Goal: Contribute content: Contribute content

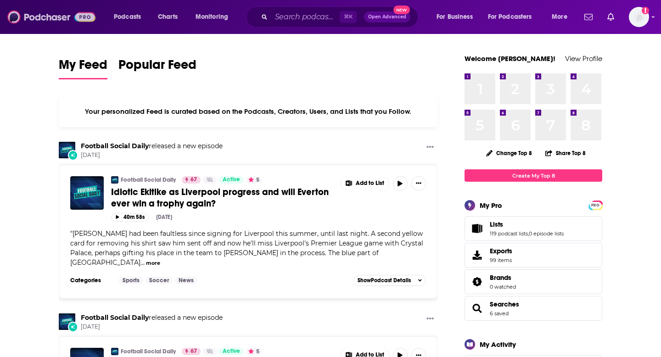
click at [62, 20] on img at bounding box center [51, 16] width 88 height 17
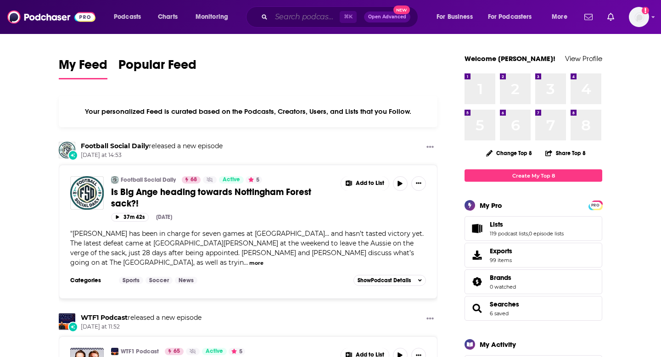
click at [276, 20] on input "Search podcasts, credits, & more..." at bounding box center [305, 17] width 68 height 15
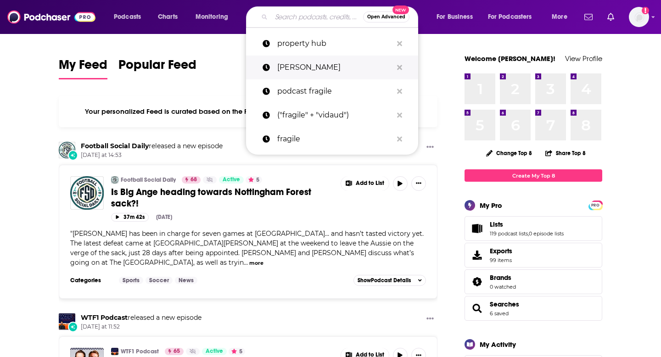
click at [298, 64] on p "emilie vidaud" at bounding box center [334, 68] width 115 height 24
type input "emilie vidaud"
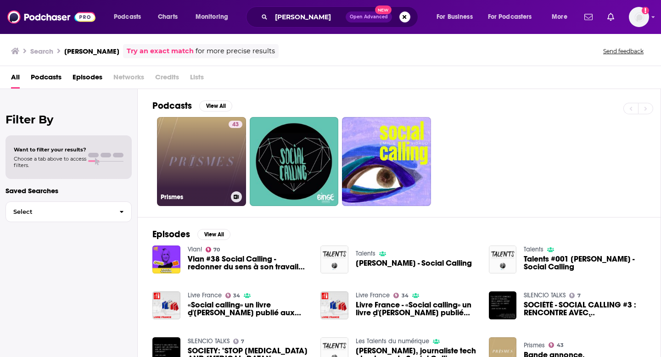
click at [194, 181] on link "43 Prismes" at bounding box center [201, 161] width 89 height 89
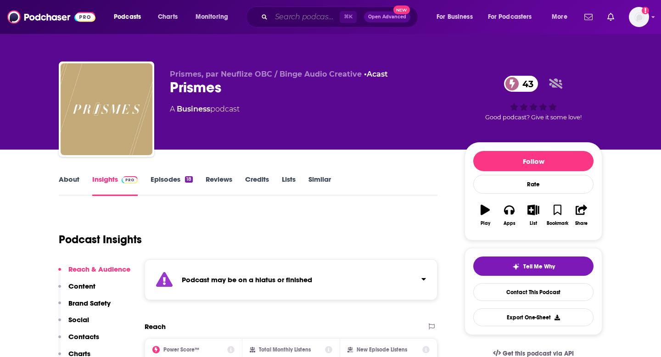
click at [305, 12] on input "Search podcasts, credits, & more..." at bounding box center [305, 17] width 68 height 15
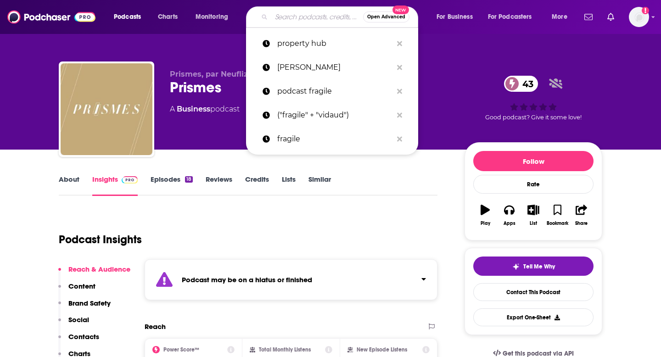
paste input "https://podcasts.apple.com/fr/podcast/fragile/id1793785975"
type input "https://podcasts.apple.com/fr/podcast/fragile/id1793785975"
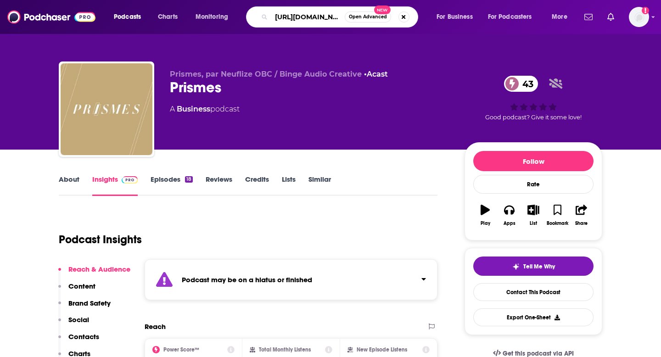
scroll to position [0, 134]
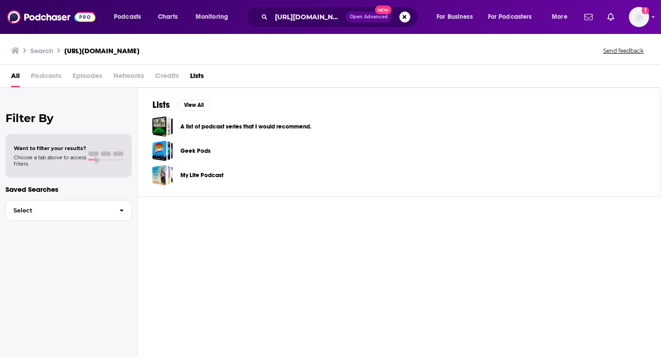
click at [14, 49] on icon at bounding box center [15, 50] width 8 height 6
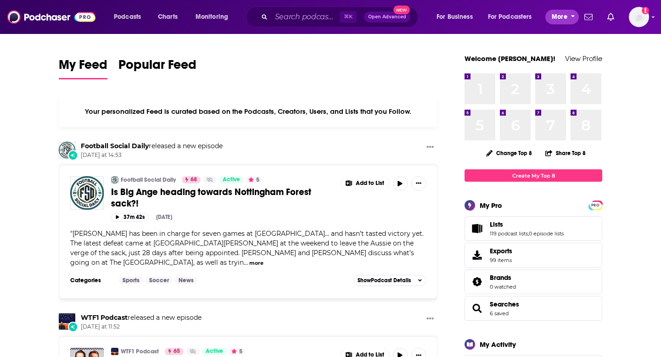
click at [557, 17] on span "More" at bounding box center [560, 17] width 16 height 13
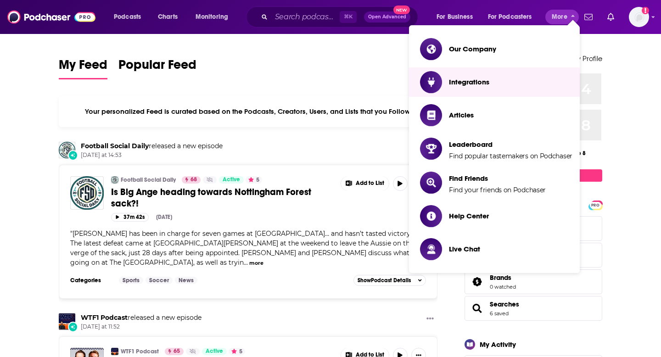
click at [359, 68] on div "My Feed Popular Feed" at bounding box center [248, 68] width 379 height 26
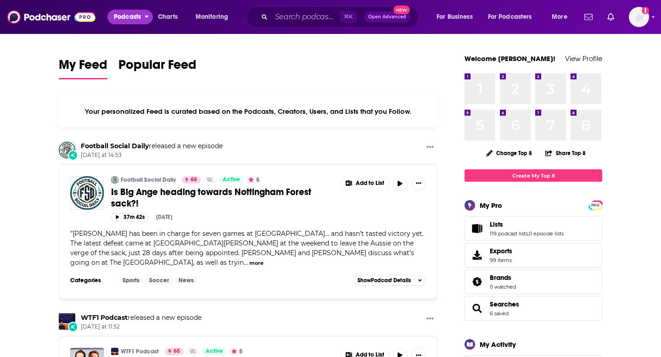
click at [133, 17] on span "Podcasts" at bounding box center [127, 17] width 27 height 13
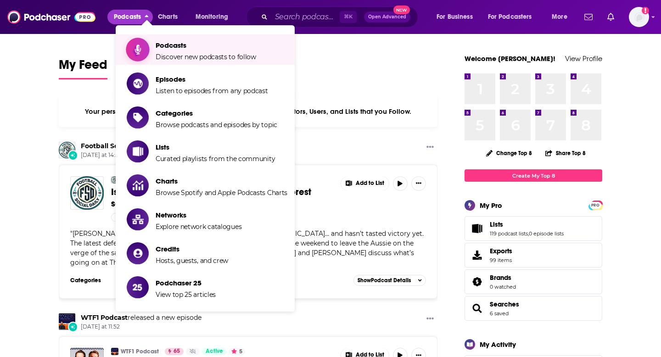
click at [175, 45] on span "Podcasts" at bounding box center [206, 45] width 101 height 9
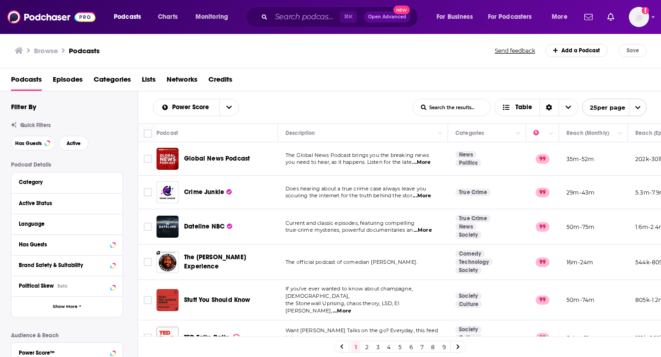
click at [574, 52] on link "Add a Podcast" at bounding box center [577, 50] width 63 height 13
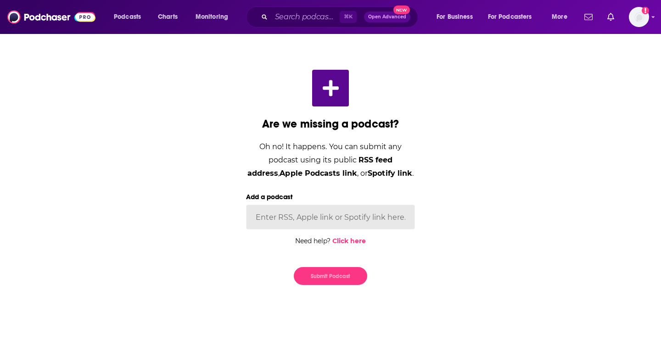
click at [364, 218] on input "Add a podcast" at bounding box center [330, 217] width 169 height 25
paste input "https://feeds.acast.com/public/shows/fragile"
type input "https://feeds.acast.com/public/shows/fragile"
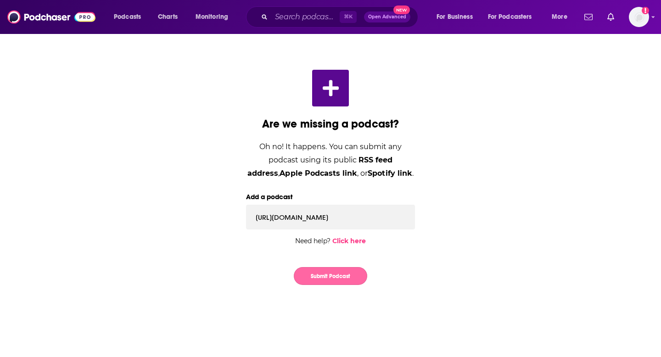
click at [330, 274] on button "Submit Podcast" at bounding box center [330, 276] width 73 height 18
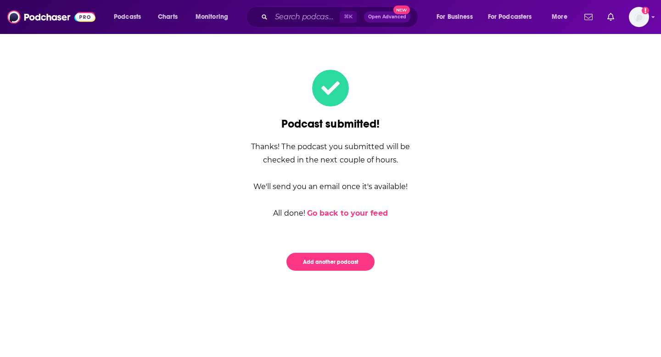
click at [358, 212] on link "Go back to your feed" at bounding box center [347, 213] width 81 height 9
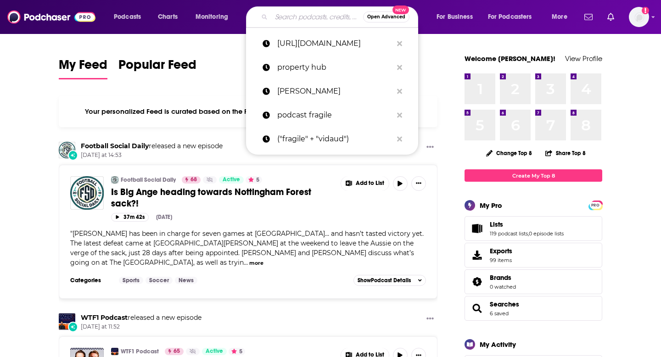
click at [294, 20] on input "Search podcasts, credits, & more..." at bounding box center [317, 17] width 92 height 15
click at [310, 117] on p "podcast fragile" at bounding box center [334, 115] width 115 height 24
type input "podcast fragile"
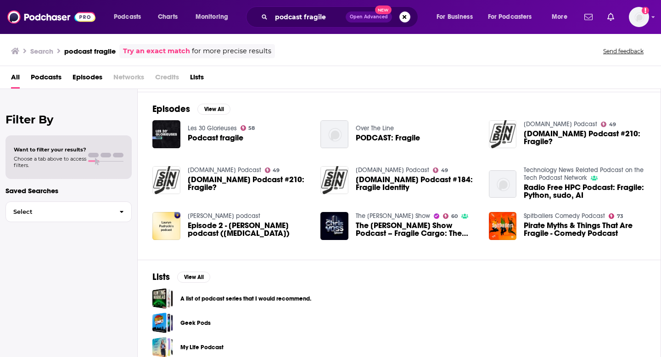
scroll to position [135, 0]
